Goal: Find specific page/section: Find specific page/section

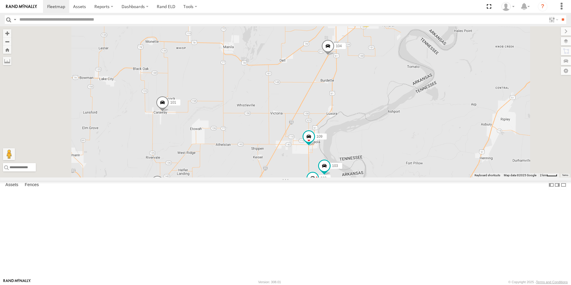
click at [0, 0] on span at bounding box center [0, 0] width 0 height 0
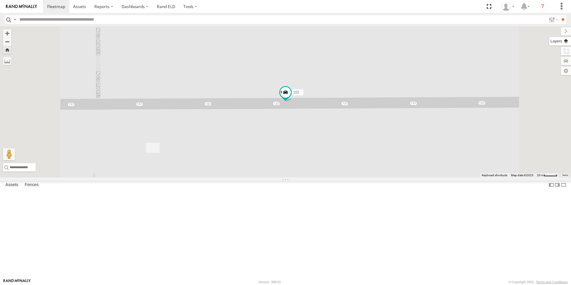
click at [567, 41] on label at bounding box center [561, 41] width 22 height 8
click at [0, 0] on span "Basemaps" at bounding box center [0, 0] width 0 height 0
click at [0, 0] on span "Satellite + Roadmap" at bounding box center [0, 0] width 0 height 0
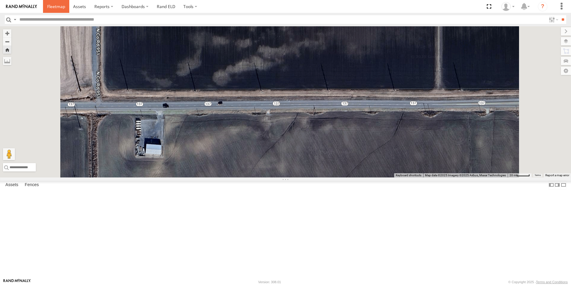
click at [53, 2] on link at bounding box center [56, 6] width 26 height 13
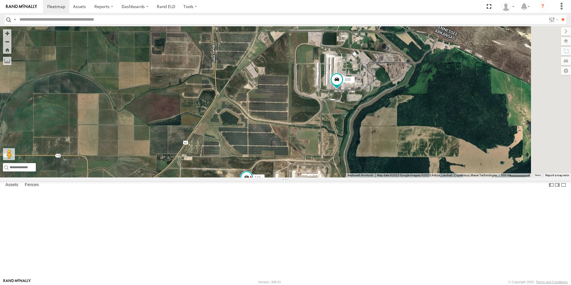
drag, startPoint x: 431, startPoint y: 225, endPoint x: 420, endPoint y: 174, distance: 52.6
click at [420, 175] on div "104 102 108 109 101 77 103 110 2" at bounding box center [285, 101] width 571 height 151
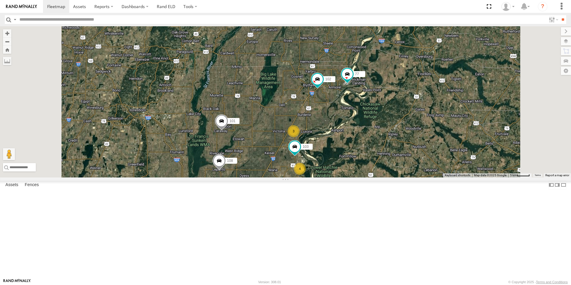
click at [0, 0] on span at bounding box center [0, 0] width 0 height 0
